Goal: Task Accomplishment & Management: Manage account settings

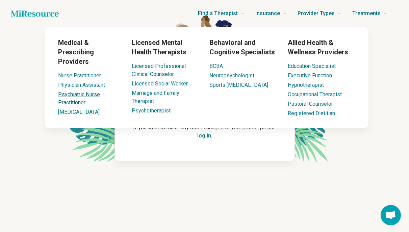
click at [86, 94] on link "Psychiatric Nurse Practitioner" at bounding box center [79, 98] width 42 height 15
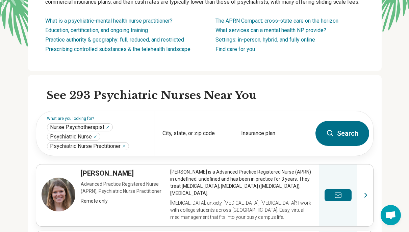
scroll to position [156, 0]
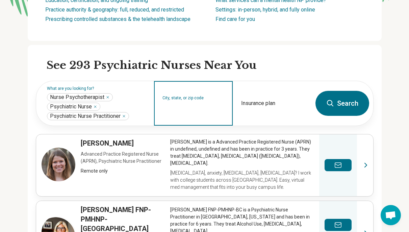
click at [177, 106] on input "City, state, or zip code" at bounding box center [193, 108] width 62 height 8
type input "*****"
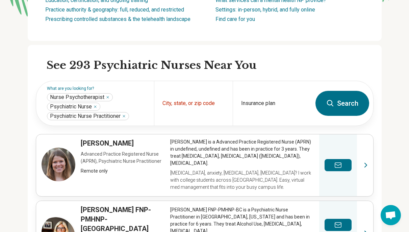
click at [347, 111] on button "Search" at bounding box center [342, 103] width 54 height 25
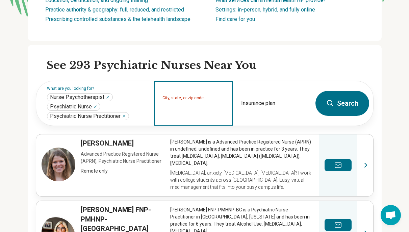
click at [174, 106] on input "City, state, or zip code" at bounding box center [193, 108] width 62 height 8
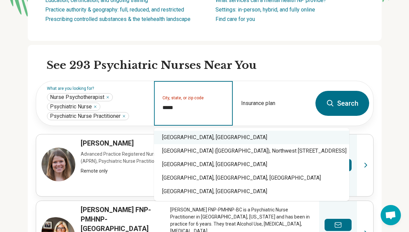
click at [167, 137] on div "Miami, FL" at bounding box center [251, 138] width 195 height 14
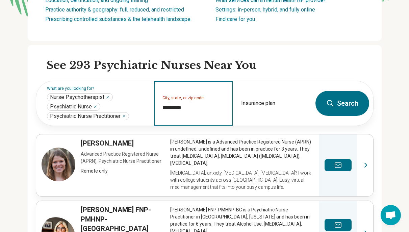
type input "*********"
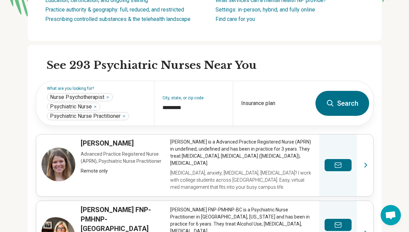
click at [347, 106] on button "Search" at bounding box center [342, 103] width 54 height 25
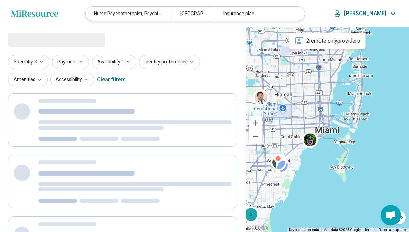
select select "***"
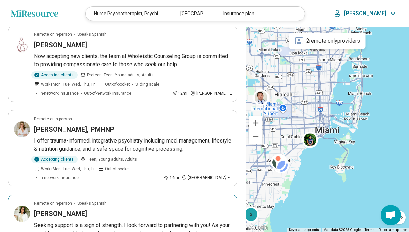
scroll to position [589, 0]
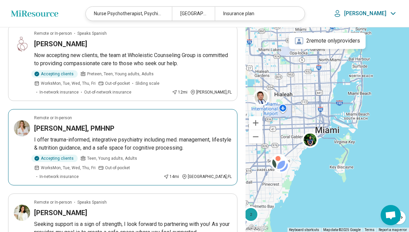
click at [79, 174] on span "In-network insurance" at bounding box center [58, 177] width 39 height 6
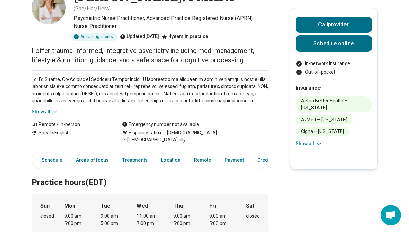
scroll to position [51, 0]
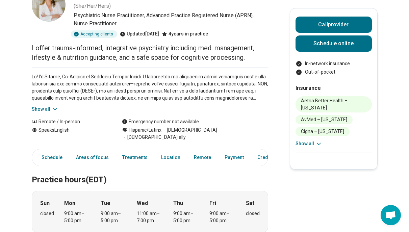
click at [315, 140] on icon at bounding box center [318, 143] width 7 height 7
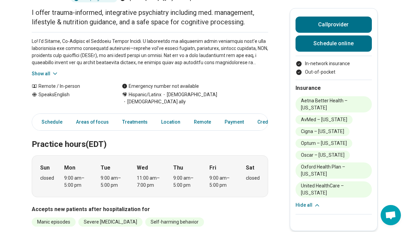
scroll to position [0, 0]
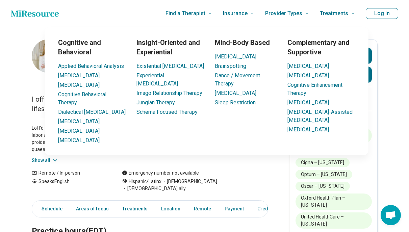
click at [379, 15] on button "Log In" at bounding box center [382, 13] width 32 height 11
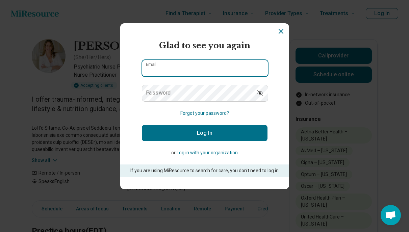
click at [192, 69] on input "Email" at bounding box center [205, 68] width 126 height 16
type input "*"
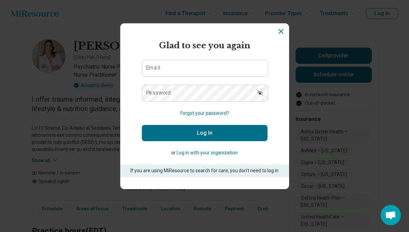
click at [210, 151] on button "Log in with your organization" at bounding box center [207, 152] width 61 height 7
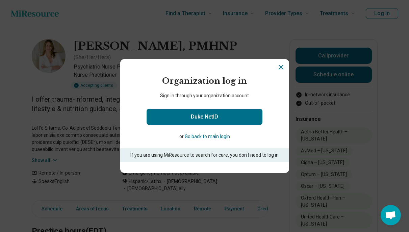
click at [206, 137] on button "Go back to main login" at bounding box center [207, 136] width 45 height 7
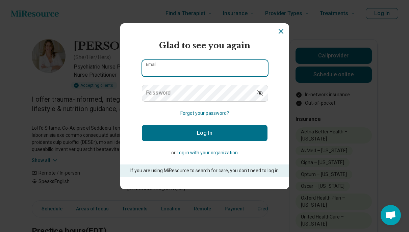
click at [207, 74] on input "Email" at bounding box center [205, 68] width 126 height 16
click at [156, 69] on input "Email" at bounding box center [205, 68] width 126 height 16
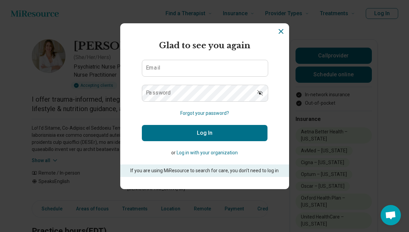
click at [197, 114] on button "Forgot your password?" at bounding box center [204, 113] width 49 height 7
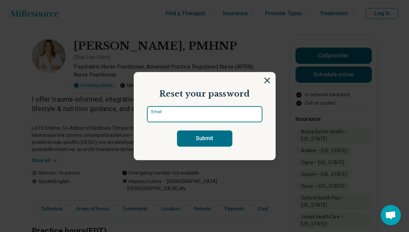
click at [197, 114] on input "Email" at bounding box center [204, 114] width 115 height 16
type input "**********"
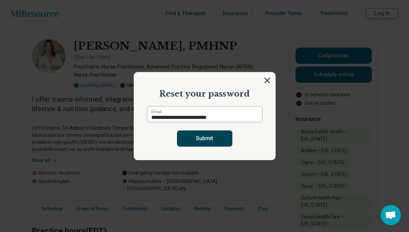
click at [200, 140] on button "Submit" at bounding box center [204, 138] width 55 height 16
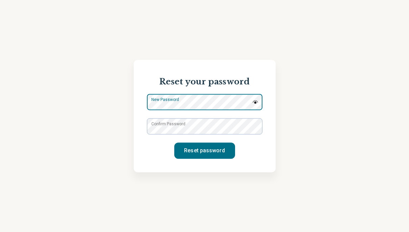
click at [193, 100] on div "New Password" at bounding box center [204, 102] width 115 height 16
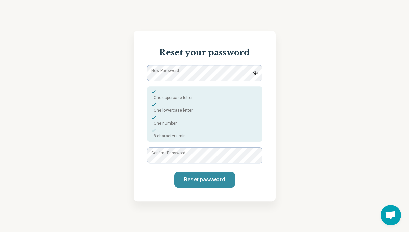
click at [198, 180] on button "Reset password" at bounding box center [204, 179] width 61 height 16
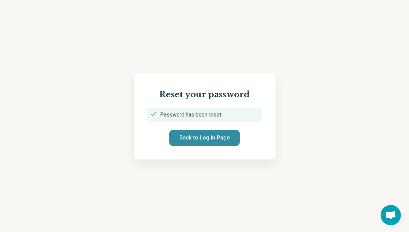
click at [205, 137] on button "Back to Log In Page" at bounding box center [204, 138] width 71 height 16
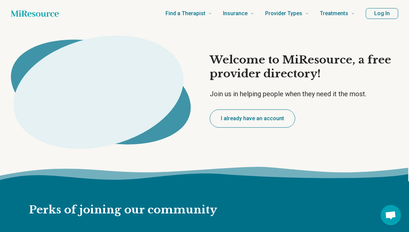
type textarea "*"
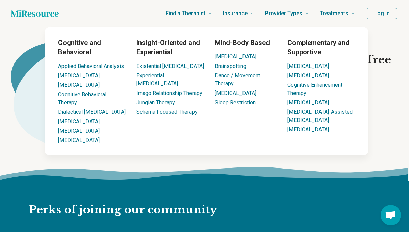
click at [379, 14] on button "Log In" at bounding box center [382, 13] width 32 height 11
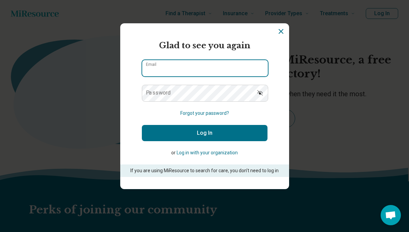
click at [211, 71] on input "Email" at bounding box center [205, 68] width 126 height 16
type input "**********"
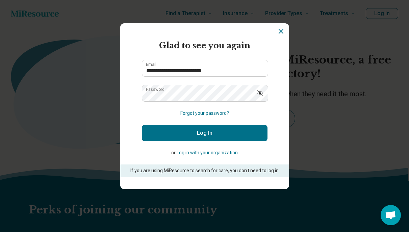
click at [212, 133] on button "Log In" at bounding box center [205, 133] width 126 height 16
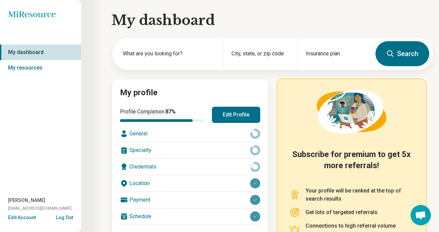
click at [228, 110] on button "Edit Profile" at bounding box center [236, 115] width 48 height 16
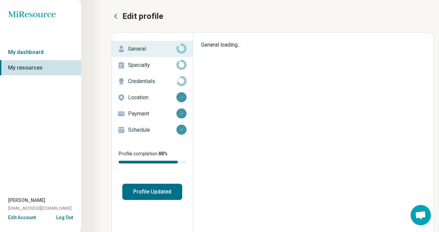
type textarea "*"
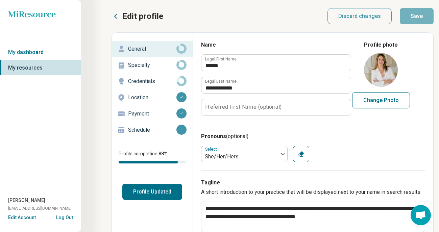
click at [142, 129] on p "Schedule" at bounding box center [152, 130] width 48 height 8
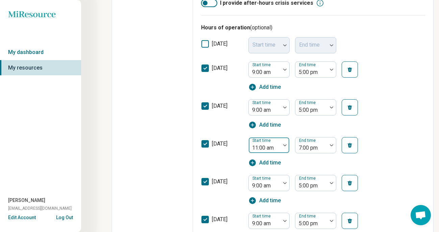
scroll to position [204, 0]
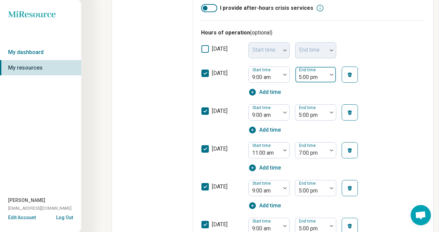
click at [323, 77] on div at bounding box center [311, 77] width 26 height 9
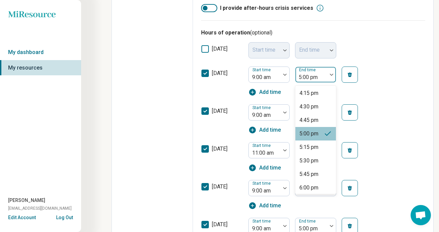
scroll to position [393, 0]
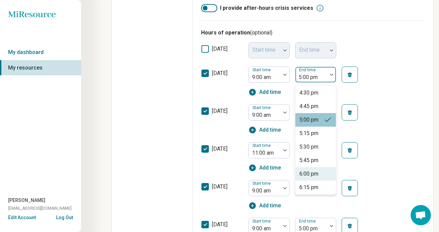
click at [307, 174] on div "6:00 pm" at bounding box center [308, 174] width 19 height 8
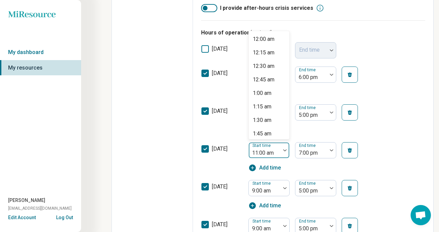
click at [273, 151] on div at bounding box center [264, 152] width 26 height 9
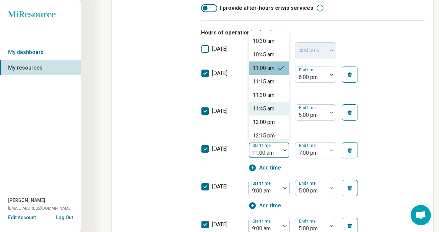
scroll to position [566, 0]
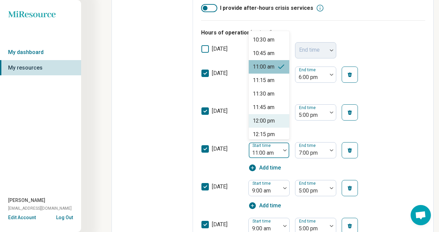
click at [269, 124] on div "12:00 pm" at bounding box center [264, 121] width 22 height 8
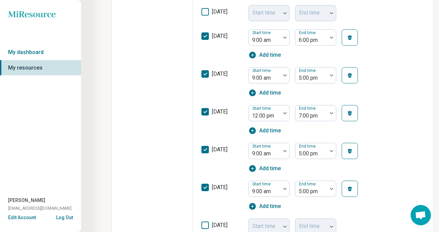
scroll to position [241, 0]
click at [309, 190] on div at bounding box center [311, 190] width 26 height 9
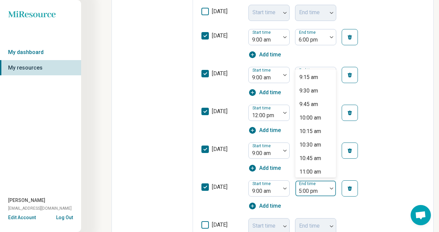
scroll to position [330, 0]
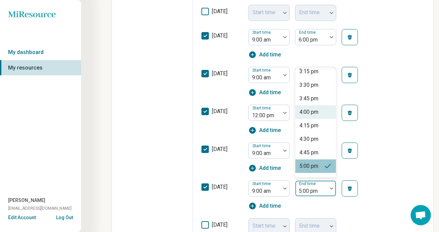
click at [314, 115] on div "4:00 pm" at bounding box center [308, 112] width 19 height 8
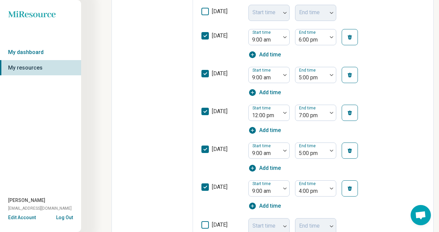
click at [354, 150] on button "button" at bounding box center [349, 150] width 16 height 16
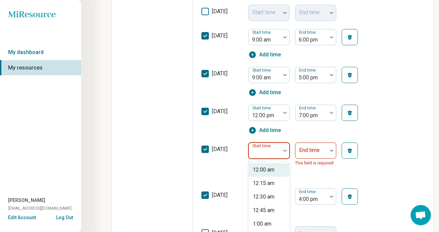
click at [279, 149] on div at bounding box center [264, 150] width 32 height 15
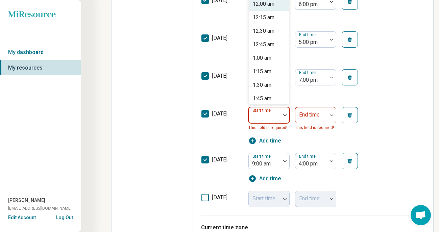
scroll to position [282, 0]
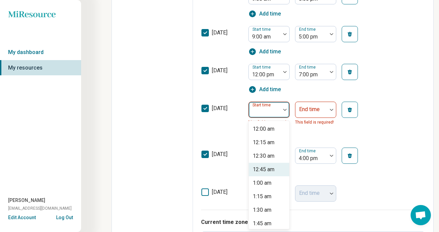
click at [308, 170] on div "Start time 9:00 am End time 4:00 pm Add time" at bounding box center [309, 163] width 122 height 30
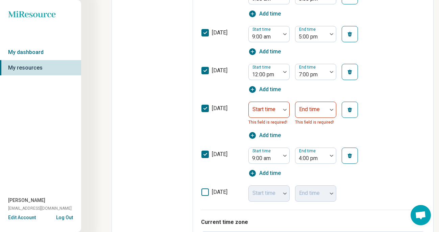
click at [205, 108] on icon at bounding box center [204, 108] width 7 height 7
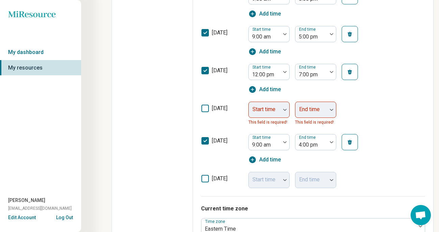
scroll to position [294, 0]
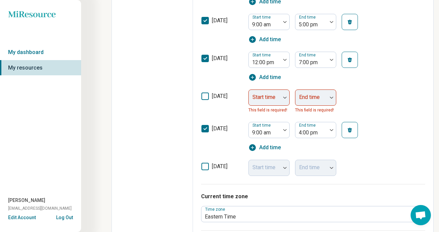
click at [205, 165] on icon at bounding box center [204, 166] width 7 height 7
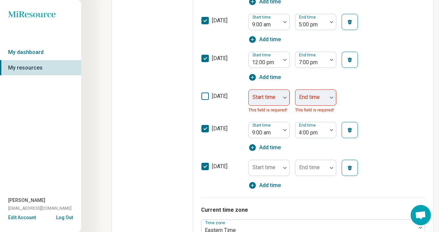
scroll to position [3, 0]
click at [261, 169] on div "Start time" at bounding box center [268, 168] width 41 height 16
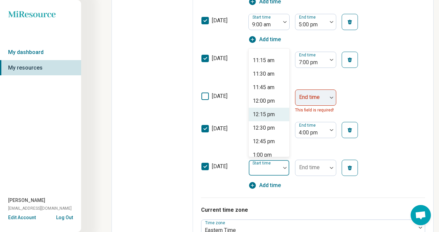
scroll to position [606, 0]
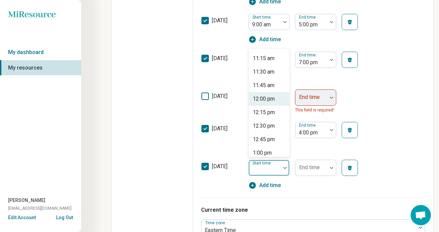
click at [263, 102] on div "12:00 pm" at bounding box center [264, 99] width 22 height 8
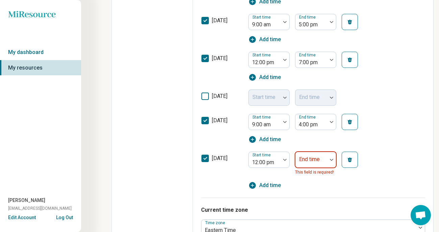
click at [312, 160] on div "End time" at bounding box center [315, 160] width 41 height 16
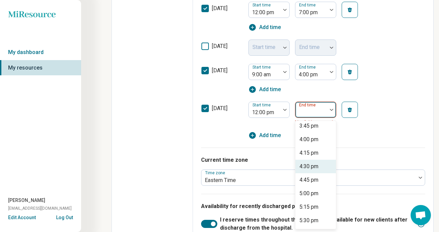
scroll to position [182, 0]
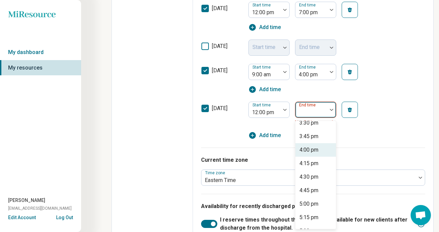
click at [313, 149] on div "4:00 pm" at bounding box center [308, 150] width 19 height 8
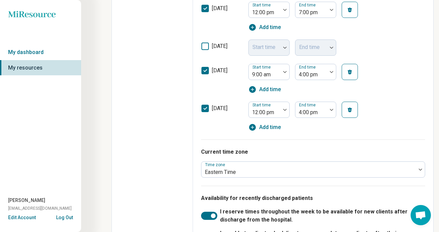
click at [318, 127] on div "Start time 12:00 pm End time 4:00 pm Add time" at bounding box center [309, 117] width 122 height 30
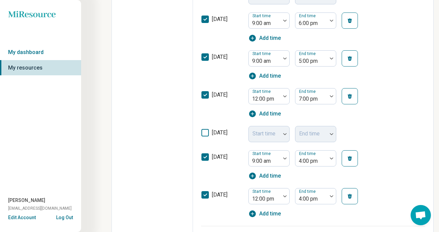
scroll to position [258, 0]
click at [206, 58] on polyline at bounding box center [205, 57] width 3 height 2
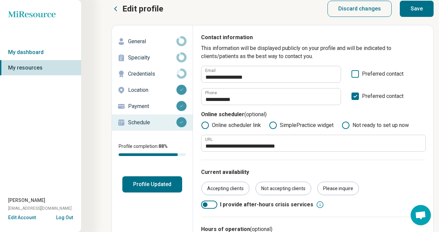
scroll to position [0, 0]
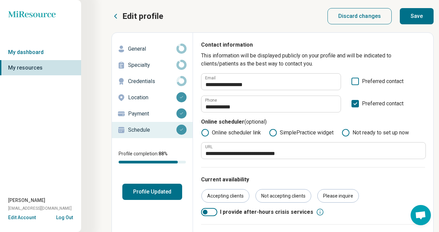
click at [408, 19] on button "Save" at bounding box center [416, 16] width 34 height 16
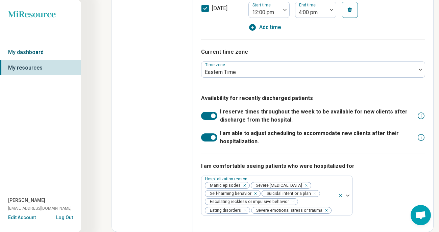
scroll to position [431, 0]
click at [37, 50] on link "My dashboard" at bounding box center [40, 53] width 81 height 16
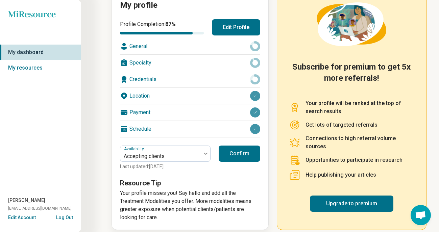
scroll to position [95, 0]
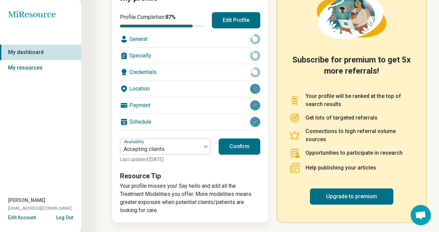
click at [231, 147] on button "Confirm" at bounding box center [239, 146] width 42 height 16
click at [346, 198] on link "Upgrade to premium" at bounding box center [351, 196] width 83 height 16
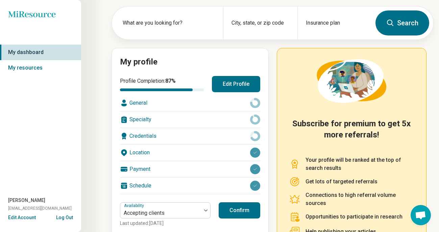
scroll to position [62, 0]
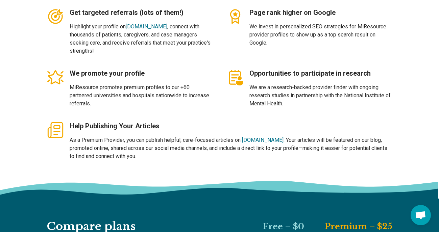
type textarea "*"
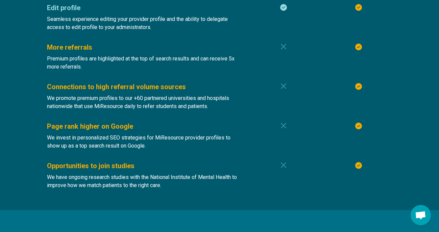
scroll to position [541, 0]
